Goal: Feedback & Contribution: Submit feedback/report problem

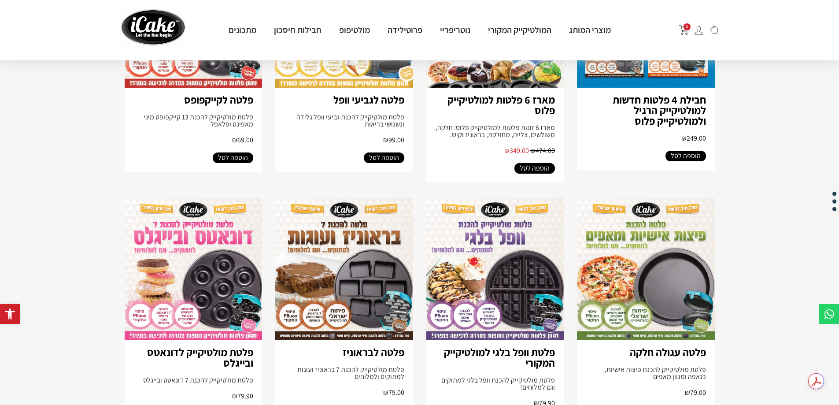
scroll to position [264, 0]
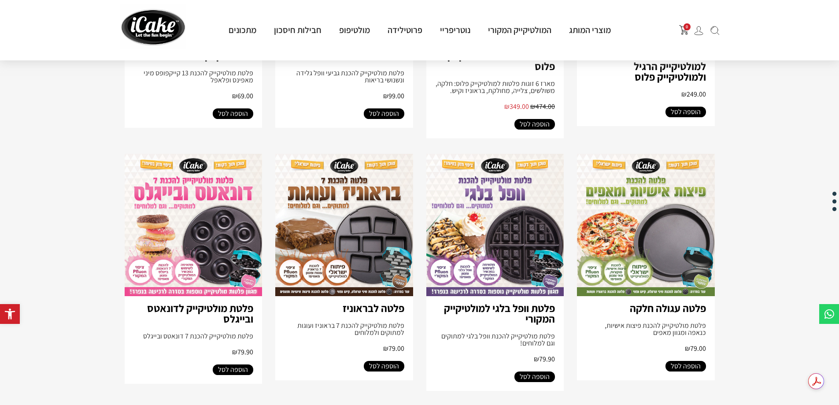
click at [533, 373] on span "הוספה לסל" at bounding box center [534, 376] width 30 height 11
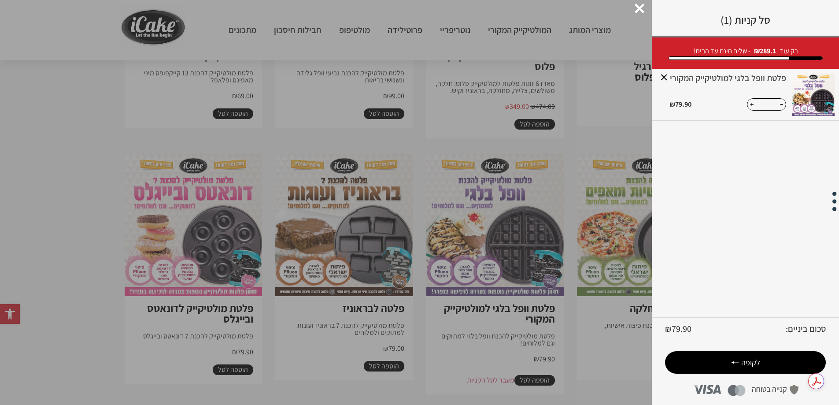
click at [764, 359] on span "לקופה" at bounding box center [745, 362] width 123 height 10
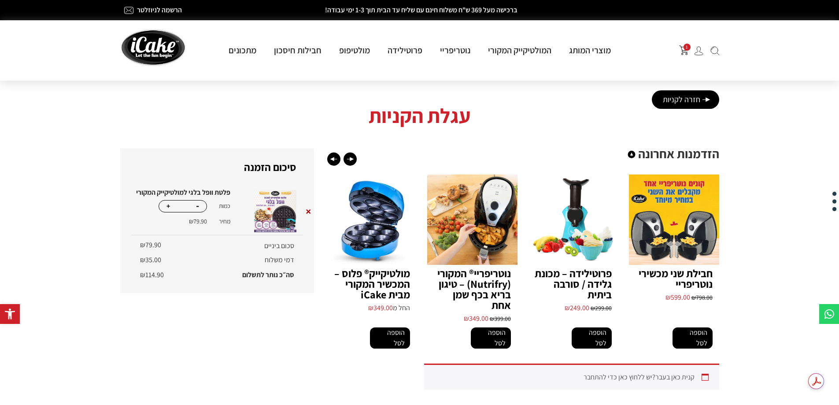
click at [687, 49] on span "1" at bounding box center [686, 47] width 7 height 7
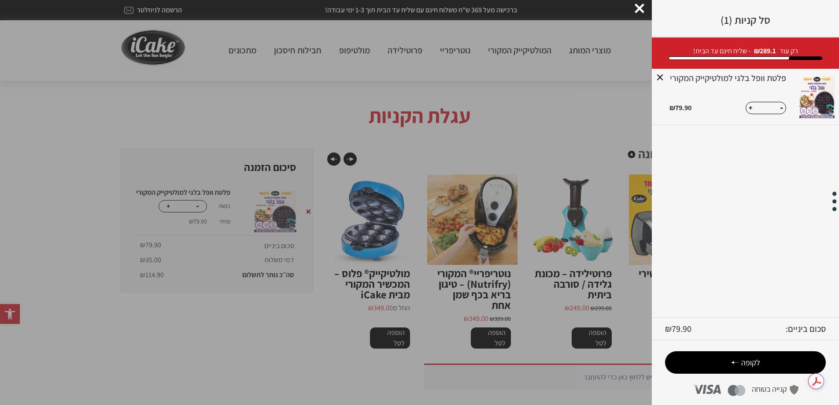
click at [748, 363] on span "לקופה" at bounding box center [750, 362] width 19 height 10
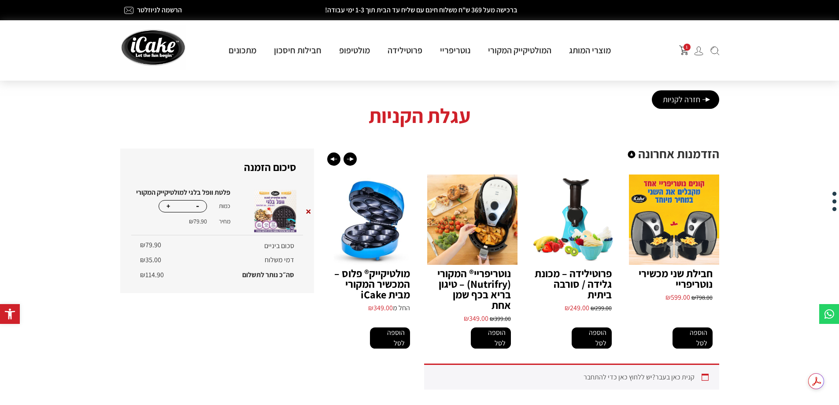
click at [700, 55] on img at bounding box center [698, 50] width 9 height 9
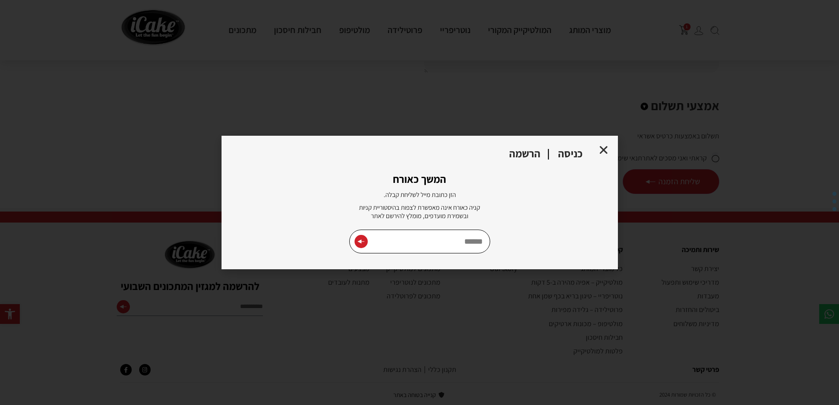
scroll to position [695, 0]
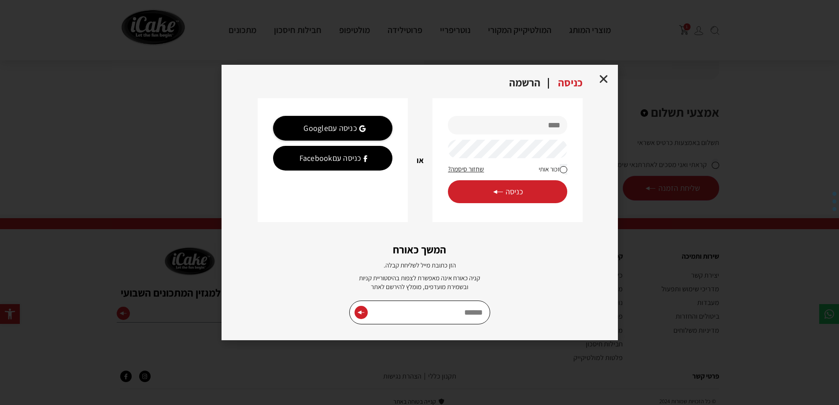
click at [605, 81] on icon "Close" at bounding box center [603, 79] width 11 height 11
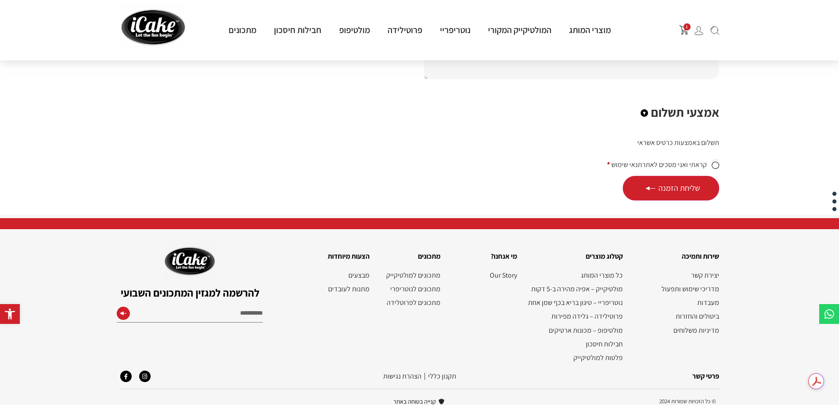
click at [555, 372] on h2 "פרטי קשר" at bounding box center [622, 375] width 194 height 7
click at [415, 298] on link "מתכונים לפרוטלידה" at bounding box center [409, 302] width 63 height 8
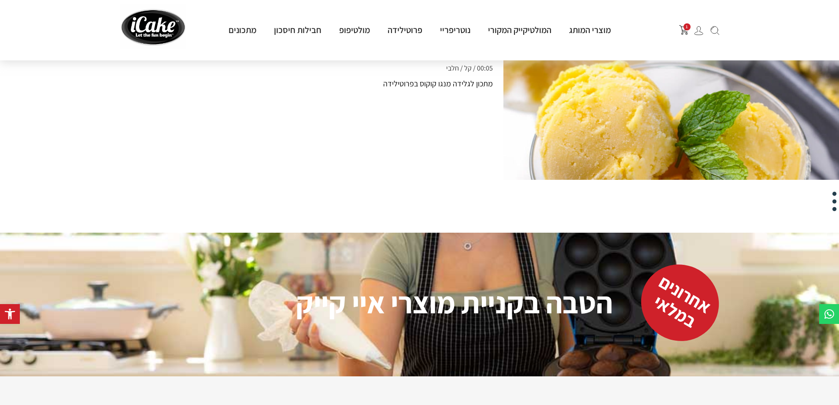
scroll to position [572, 0]
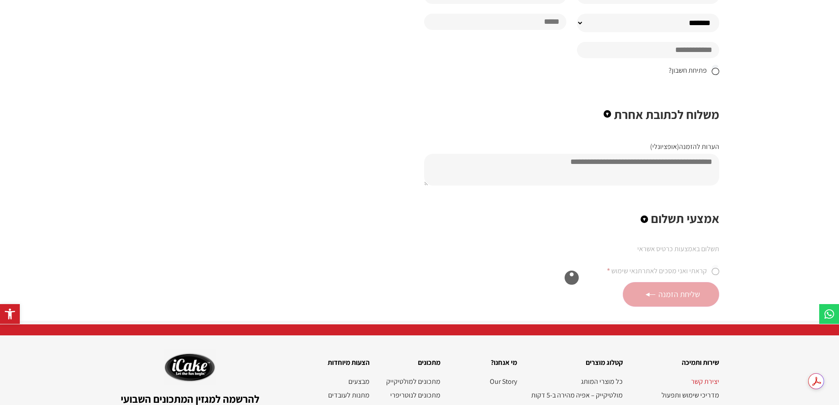
click at [702, 377] on link "יצירת קשר" at bounding box center [674, 381] width 87 height 8
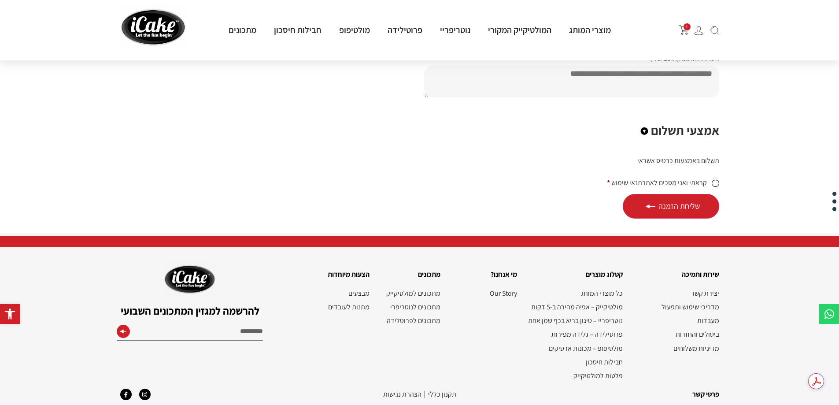
scroll to position [695, 0]
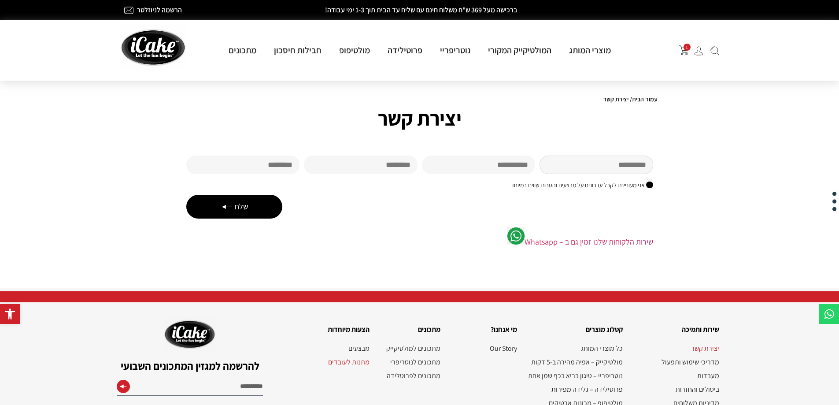
click at [636, 168] on input "שם פרטי" at bounding box center [596, 164] width 114 height 18
type input "*****"
click at [466, 163] on input "שם משפחה" at bounding box center [479, 164] width 114 height 18
type input "*"
click at [372, 163] on input "Email" at bounding box center [361, 164] width 114 height 18
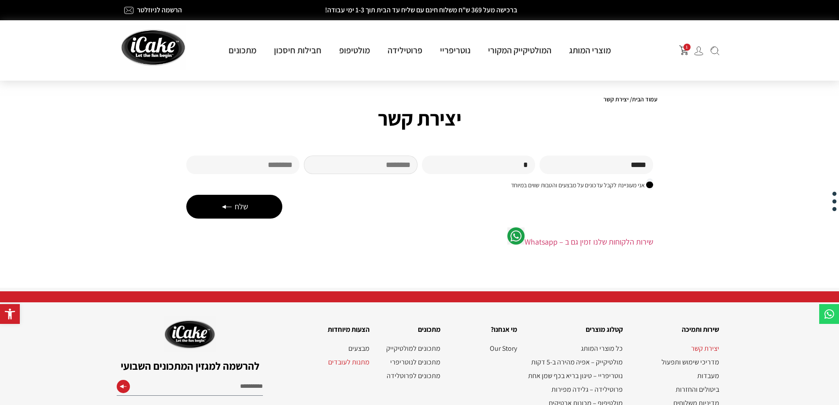
paste input "**********"
type input "**********"
click at [278, 166] on input "טלפון" at bounding box center [243, 164] width 114 height 18
type input "**********"
click at [251, 211] on button "שלח" at bounding box center [234, 207] width 96 height 24
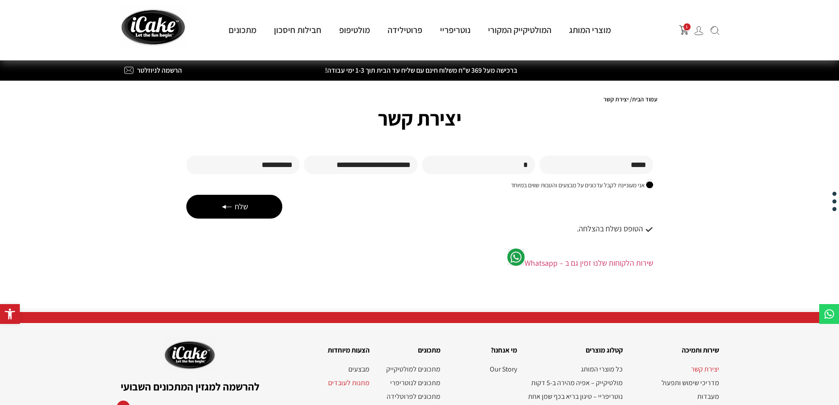
scroll to position [101, 0]
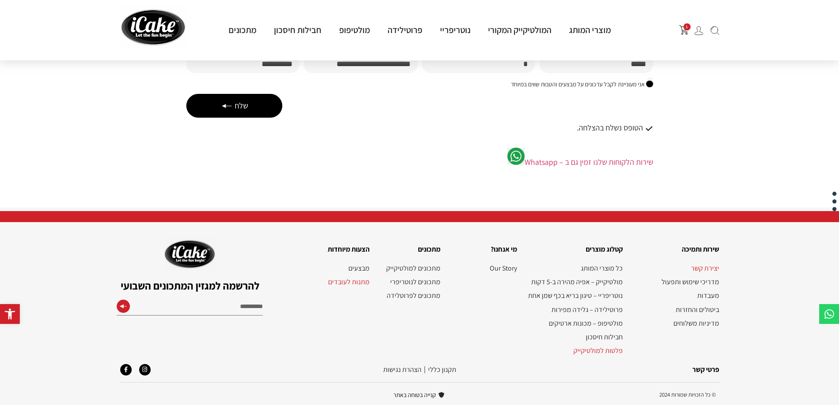
click at [604, 350] on link "פלטות למולטיקייק" at bounding box center [574, 350] width 97 height 8
